Goal: Check status: Check status

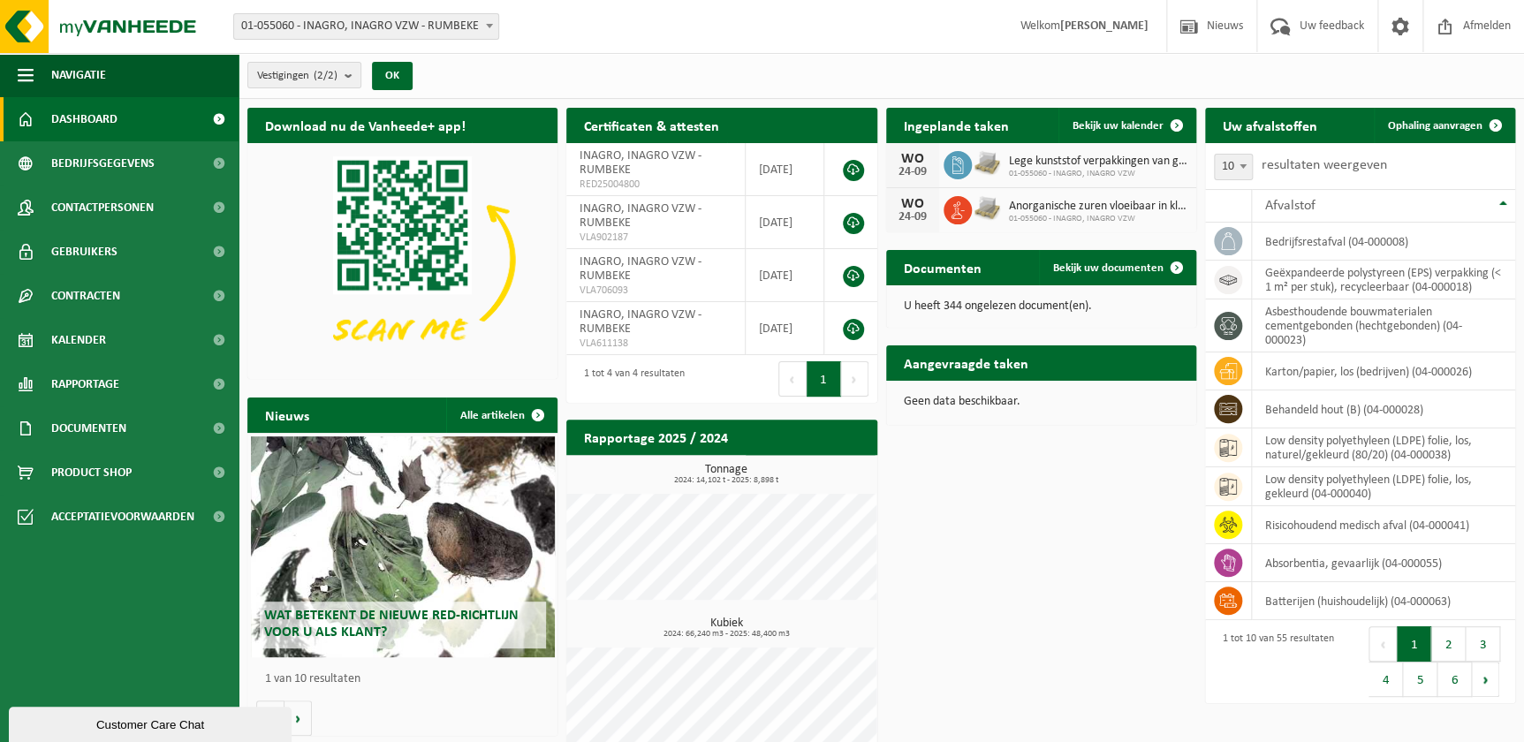
click at [96, 338] on span "Kalender" at bounding box center [78, 340] width 55 height 44
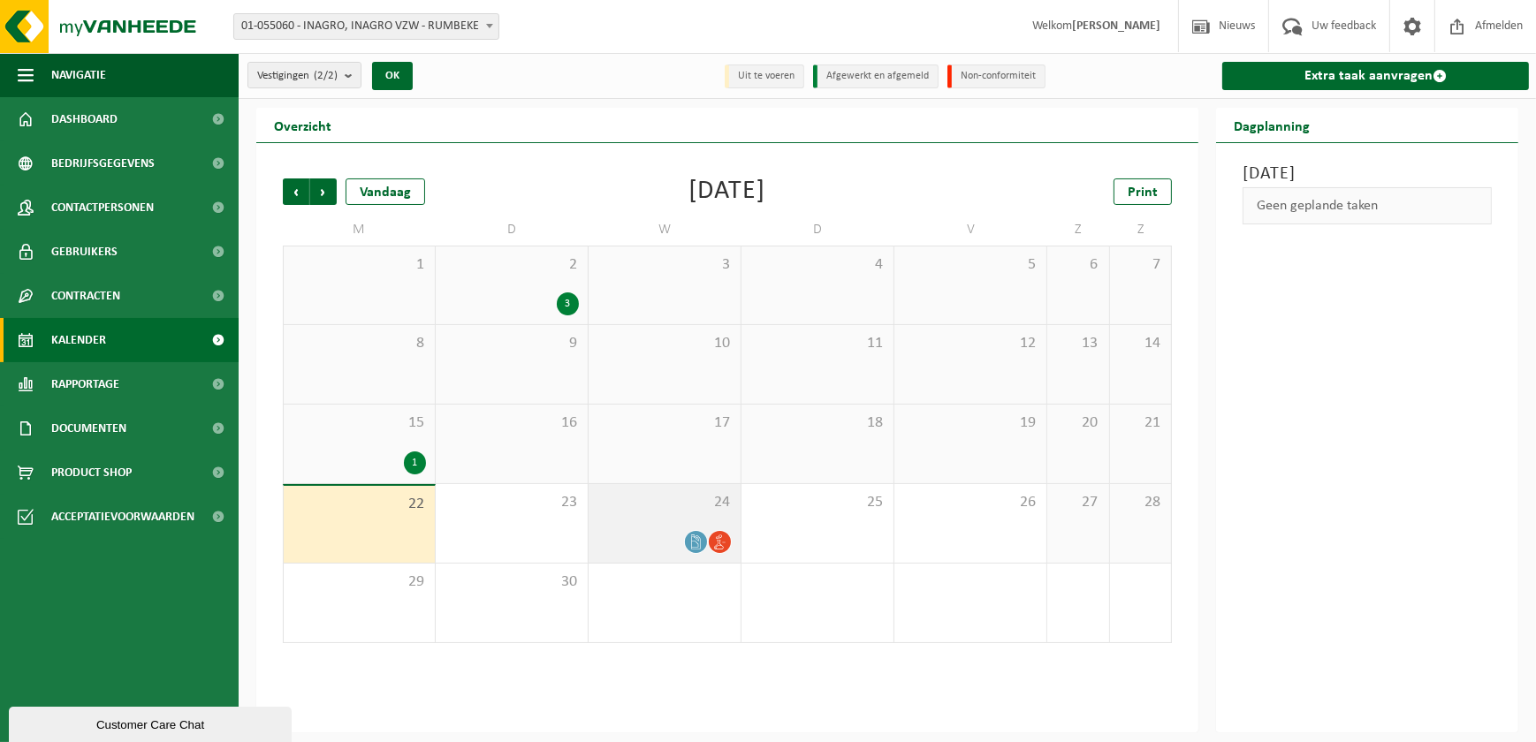
click at [673, 502] on span "24" at bounding box center [664, 502] width 134 height 19
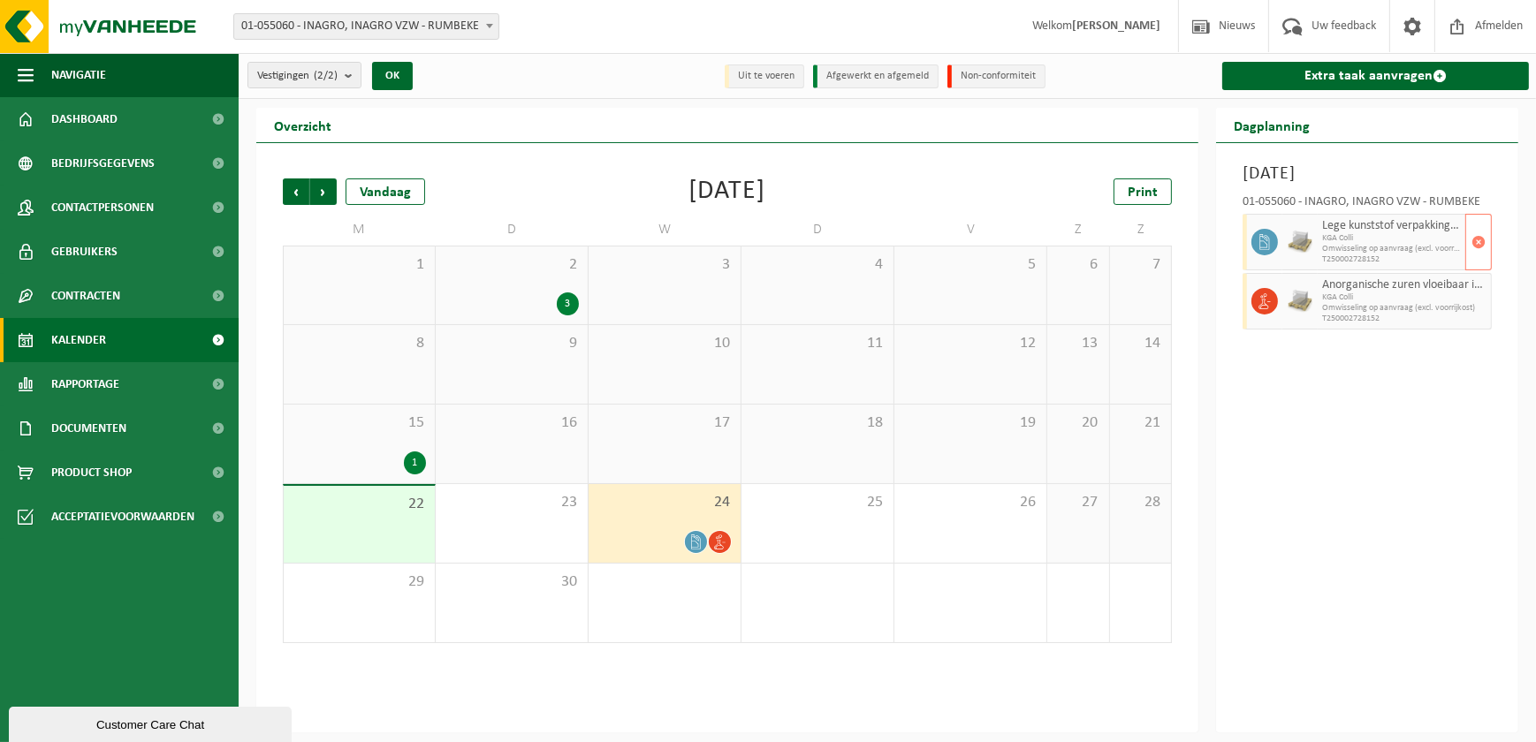
click at [1258, 241] on icon at bounding box center [1265, 242] width 16 height 16
click at [1290, 211] on div "01-055060 - INAGRO, INAGRO VZW - RUMBEKE" at bounding box center [1367, 205] width 249 height 18
click at [1287, 167] on h3 "[DATE]" at bounding box center [1367, 174] width 249 height 27
